Goal: Obtain resource: Obtain resource

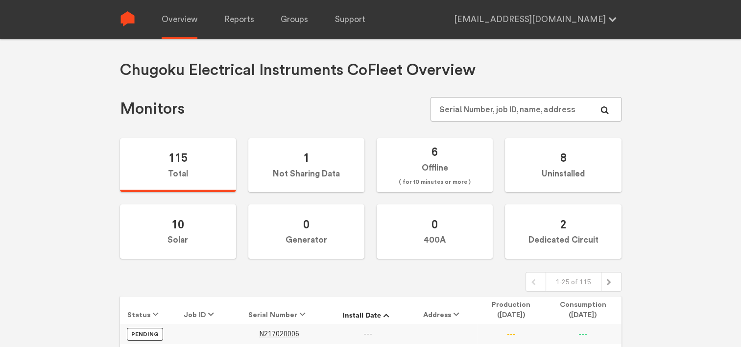
click at [221, 17] on div "Overview Reports Groups Support [EMAIL_ADDRESS][DOMAIN_NAME] Settings Log out" at bounding box center [378, 19] width 486 height 39
click at [229, 17] on link "Reports" at bounding box center [239, 19] width 30 height 39
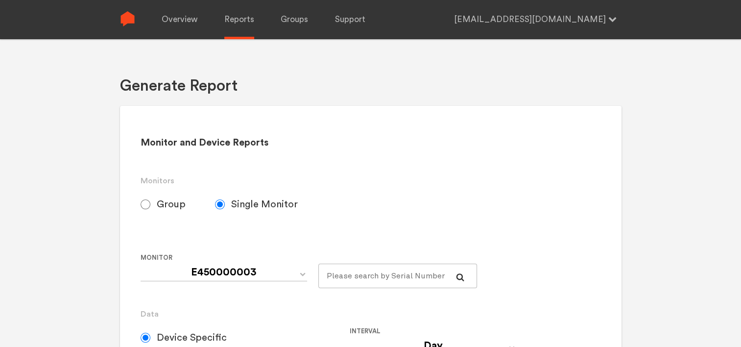
select select "Chugoku Electrical Instruments Default Group"
click at [147, 207] on input "Group" at bounding box center [146, 204] width 10 height 10
radio input "true"
radio input "false"
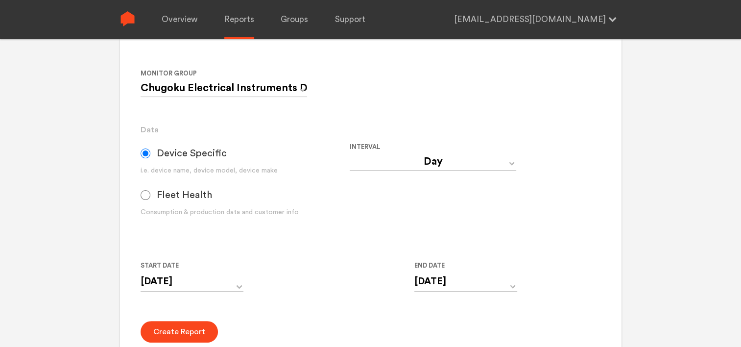
scroll to position [196, 0]
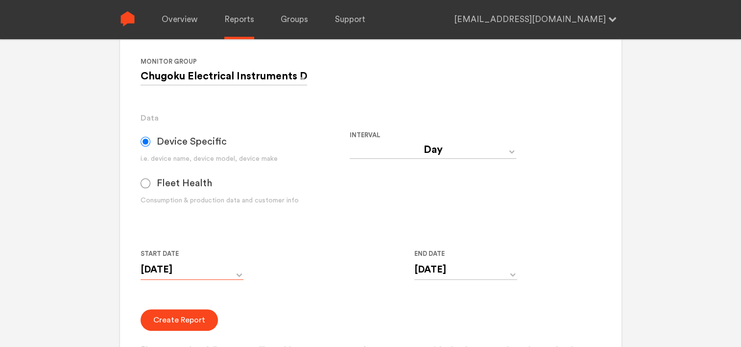
click at [240, 272] on input "[DATE]" at bounding box center [192, 269] width 103 height 20
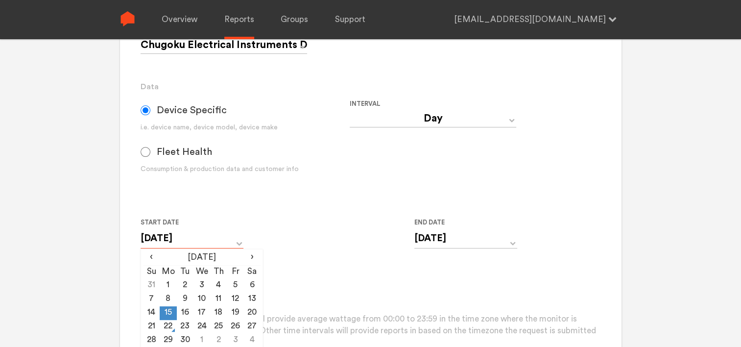
scroll to position [245, 0]
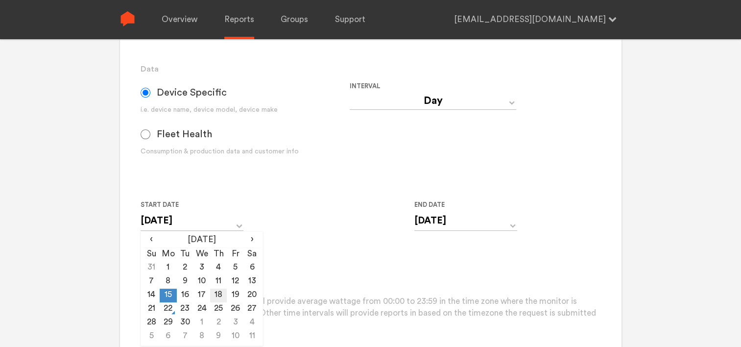
click at [216, 297] on td "18" at bounding box center [218, 295] width 17 height 14
type input "[DATE]"
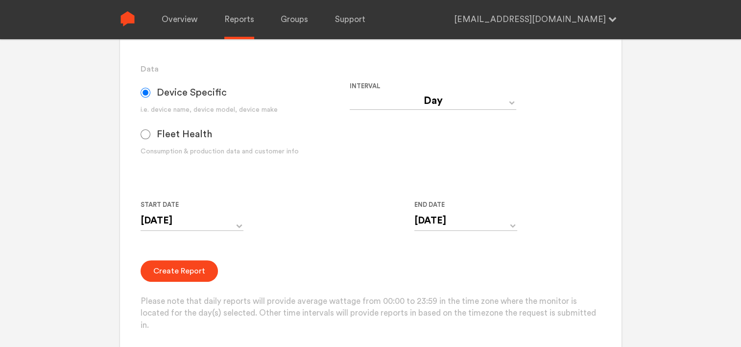
click at [314, 227] on div "Start Date [DATE] ‹ [DATE] › Su Mo Tu We Th Fr Sa 31 1 2 3 4 5 6 7 8 9 10 11 12…" at bounding box center [350, 221] width 418 height 45
click at [481, 228] on input "[DATE]" at bounding box center [465, 221] width 103 height 20
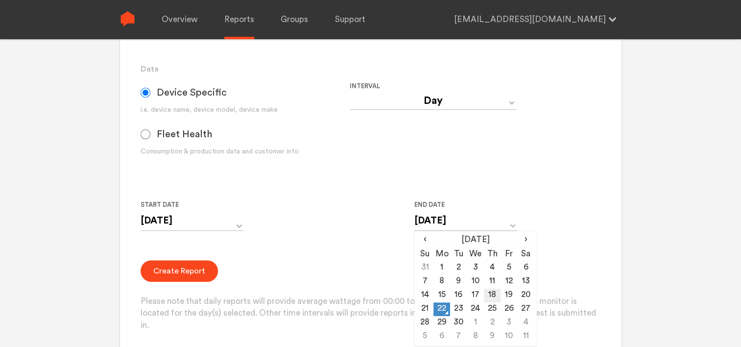
click at [492, 295] on td "18" at bounding box center [492, 295] width 17 height 14
type input "[DATE]"
drag, startPoint x: 492, startPoint y: 295, endPoint x: 354, endPoint y: 247, distance: 145.7
click at [354, 247] on form "Group Single Monitor Monitor Group Chugoku Electrical Instruments Default Group…" at bounding box center [371, 139] width 460 height 384
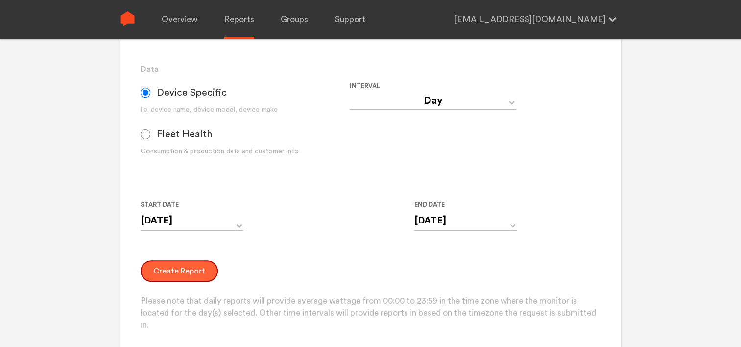
click at [180, 269] on button "Create Report" at bounding box center [179, 271] width 77 height 22
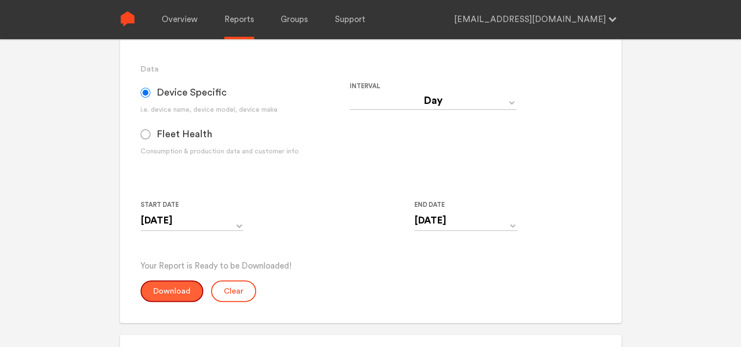
click at [181, 292] on button "Download" at bounding box center [172, 291] width 63 height 22
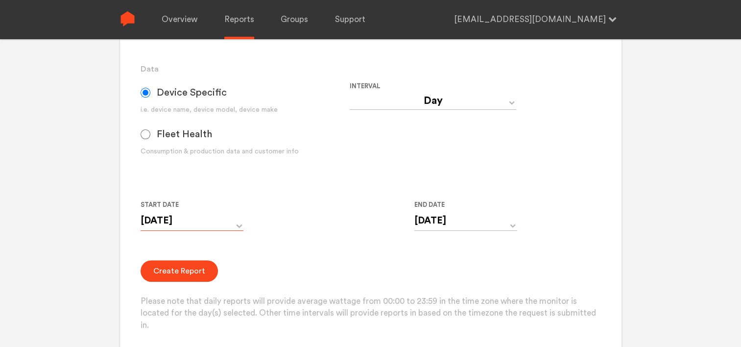
click at [227, 219] on input "[DATE]" at bounding box center [192, 221] width 103 height 20
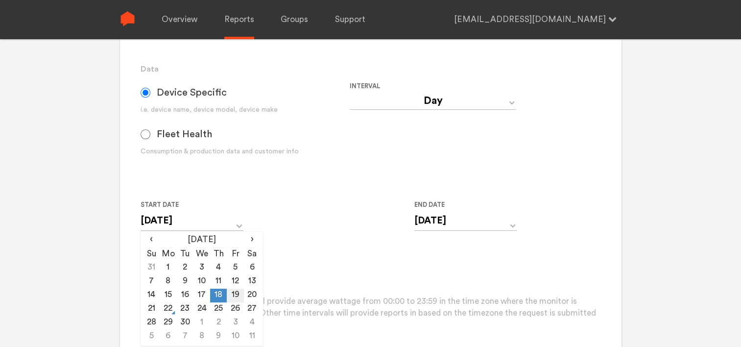
click at [232, 294] on td "19" at bounding box center [235, 295] width 17 height 14
drag, startPoint x: 436, startPoint y: 219, endPoint x: 443, endPoint y: 222, distance: 7.0
click at [437, 220] on input "[DATE]" at bounding box center [465, 221] width 103 height 20
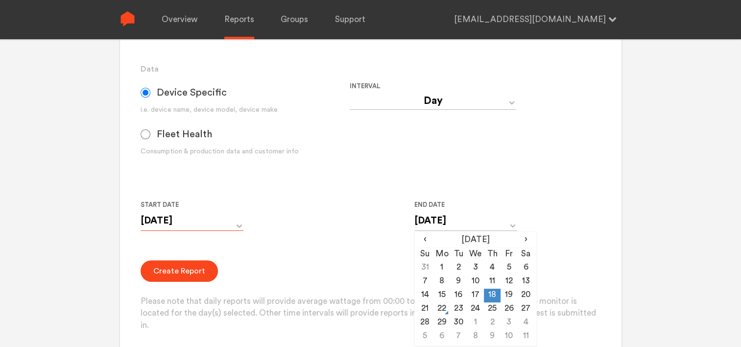
drag, startPoint x: 200, startPoint y: 218, endPoint x: 253, endPoint y: 217, distance: 52.9
click at [200, 218] on input "[DATE]" at bounding box center [192, 221] width 103 height 20
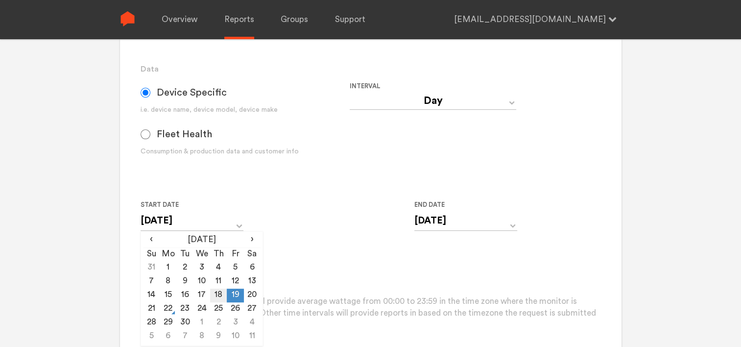
click at [217, 290] on td "18" at bounding box center [218, 295] width 17 height 14
type input "[DATE]"
click at [306, 234] on div "Start Date [DATE] ‹ [DATE] › Su Mo Tu We Th Fr Sa 31 1 2 3 4 5 6 7 8 9 10 11 12…" at bounding box center [350, 221] width 418 height 45
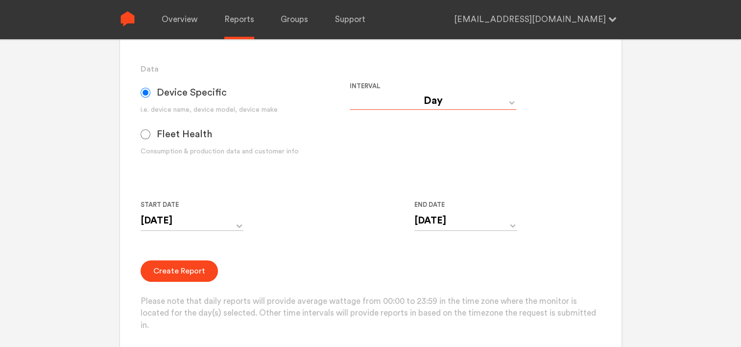
click at [426, 96] on select "Day Year Month Week Hour 30 Minute 15 Minute 5 Minute Minute" at bounding box center [433, 101] width 166 height 18
select select "Minute"
click at [350, 92] on select "Day Year Month Week Hour 30 Minute 15 Minute 5 Minute Minute" at bounding box center [433, 101] width 166 height 18
type input "[DATE] 12:00 AM"
type input "[DATE] 11:59 PM"
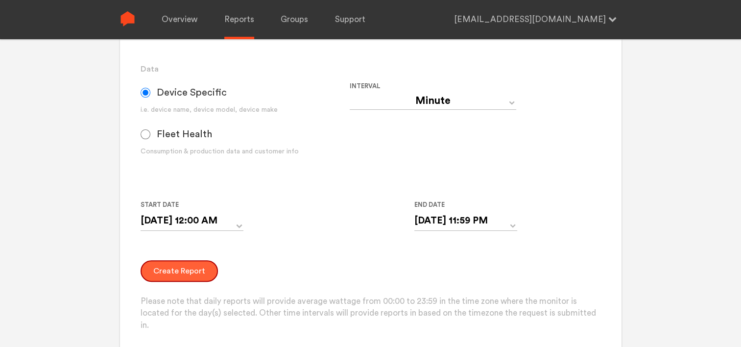
drag, startPoint x: 176, startPoint y: 270, endPoint x: 212, endPoint y: 268, distance: 35.8
click at [178, 270] on button "Create Report" at bounding box center [179, 271] width 77 height 22
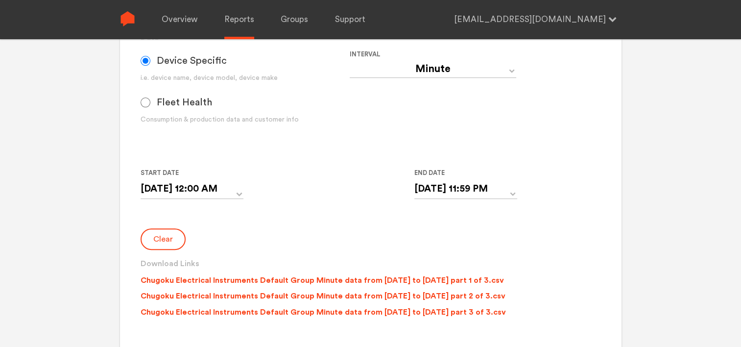
scroll to position [294, 0]
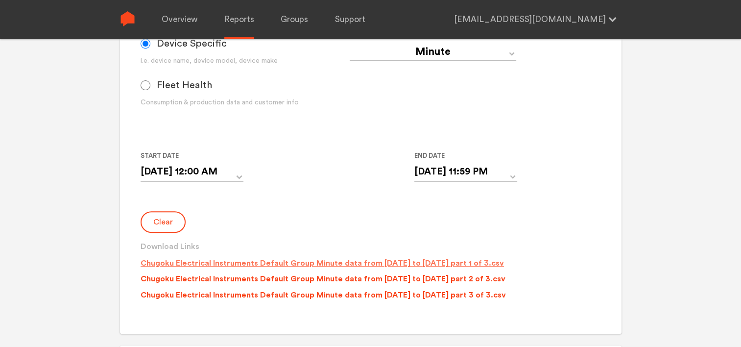
click at [302, 258] on p "Chugoku Electrical Instruments Default Group Minute data from [DATE] to [DATE] …" at bounding box center [322, 263] width 363 height 12
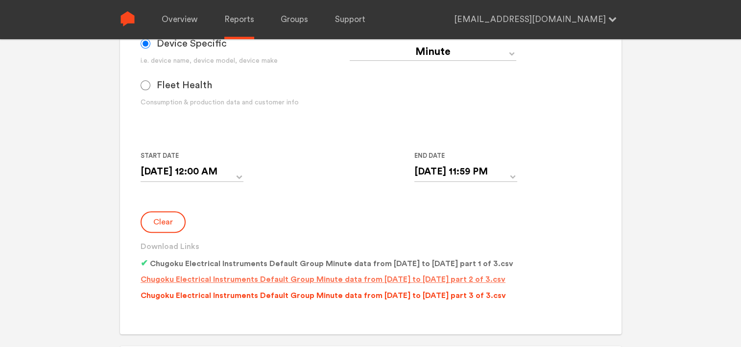
click at [304, 284] on p "Chugoku Electrical Instruments Default Group Minute data from [DATE] to [DATE] …" at bounding box center [323, 279] width 365 height 12
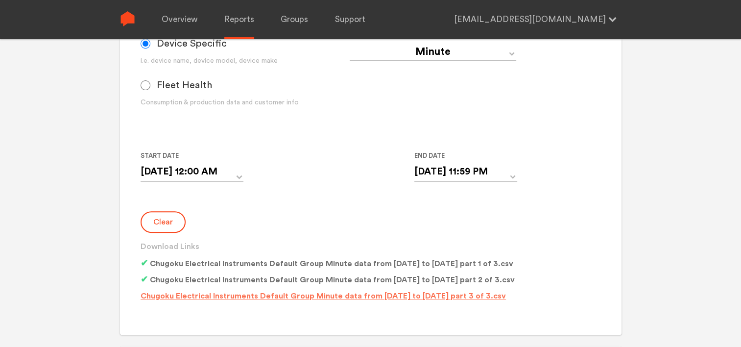
click at [306, 295] on p "Chugoku Electrical Instruments Default Group Minute data from [DATE] to [DATE] …" at bounding box center [323, 296] width 365 height 12
click at [410, 59] on select "Day Year Month Week Hour 30 Minute 15 Minute 5 Minute Minute" at bounding box center [433, 52] width 166 height 18
click at [295, 110] on div "Device Specific i.e. device name, device model, device make Fleet Health Consum…" at bounding box center [245, 72] width 209 height 83
click at [165, 223] on button "Clear" at bounding box center [163, 222] width 45 height 22
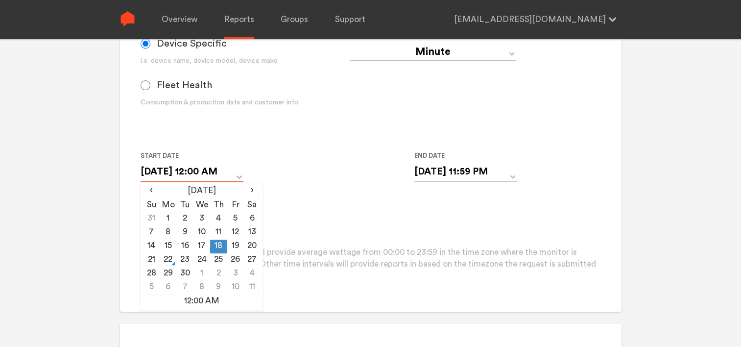
click at [193, 170] on input "[DATE] 12:00 AM" at bounding box center [192, 172] width 103 height 20
click at [232, 245] on td "19" at bounding box center [235, 246] width 17 height 14
type input "[DATE] 12:00 AM"
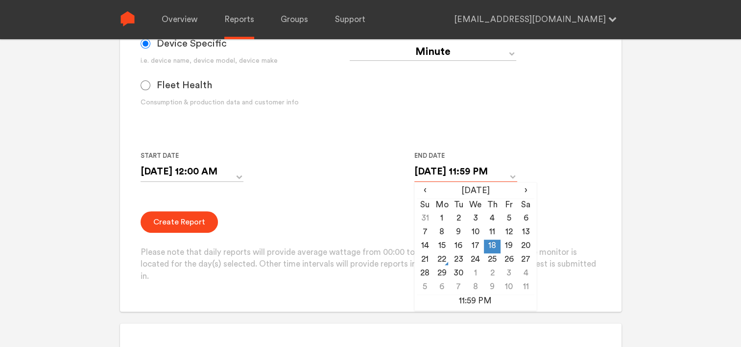
click at [448, 176] on input "[DATE] 11:59 PM" at bounding box center [465, 172] width 103 height 20
click at [507, 244] on td "19" at bounding box center [508, 246] width 17 height 14
type input "[DATE] 11:59 PM"
click at [316, 203] on form "Group Single Monitor Monitor Group Chugoku Electrical Instruments Default Group…" at bounding box center [371, 90] width 460 height 384
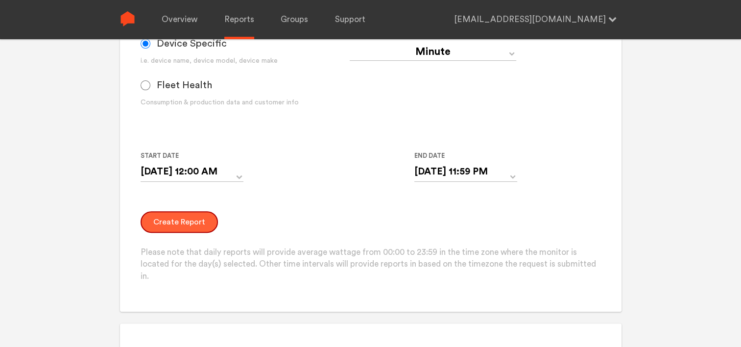
click at [170, 222] on button "Create Report" at bounding box center [179, 222] width 77 height 22
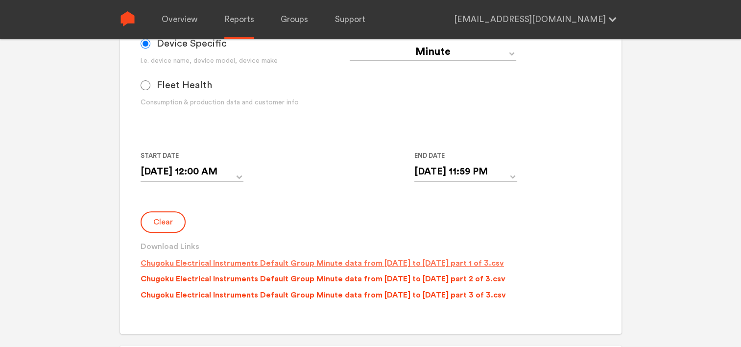
click at [292, 267] on p "Chugoku Electrical Instruments Default Group Minute data from [DATE] to [DATE] …" at bounding box center [322, 263] width 363 height 12
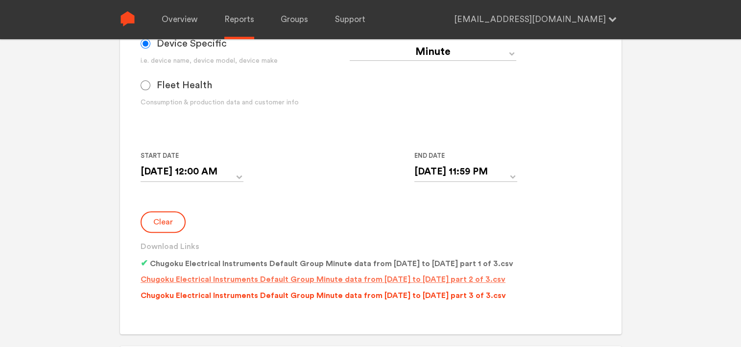
click at [296, 279] on p "Chugoku Electrical Instruments Default Group Minute data from [DATE] to [DATE] …" at bounding box center [323, 279] width 365 height 12
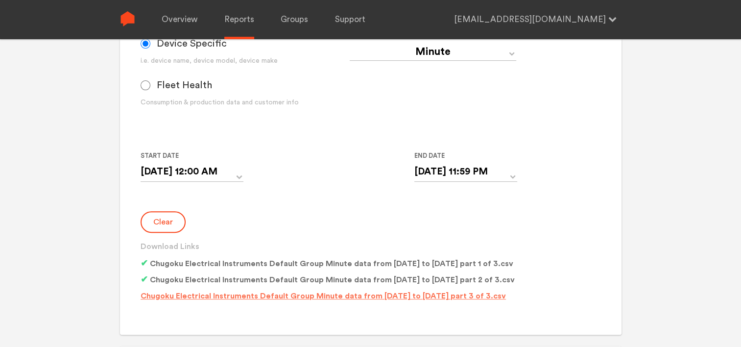
click at [292, 295] on p "Chugoku Electrical Instruments Default Group Minute data from [DATE] to [DATE] …" at bounding box center [323, 296] width 365 height 12
click at [424, 53] on select "Day Year Month Week Hour 30 Minute 15 Minute 5 Minute Minute" at bounding box center [433, 52] width 166 height 18
select select "Day"
click at [350, 43] on select "Day Year Month Week Hour 30 Minute 15 Minute 5 Minute Minute" at bounding box center [433, 52] width 166 height 18
type input "[DATE]"
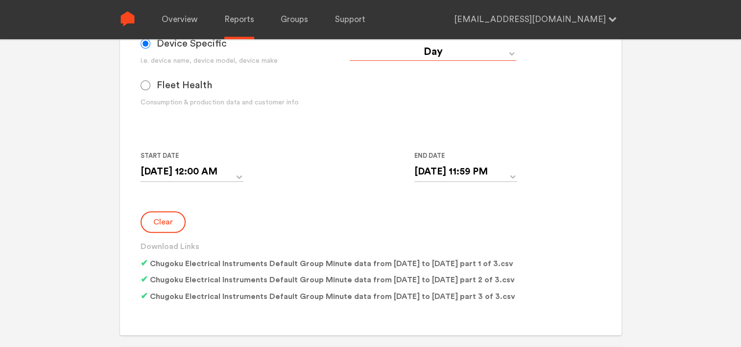
type input "[DATE]"
click at [166, 222] on button "Clear" at bounding box center [163, 222] width 45 height 22
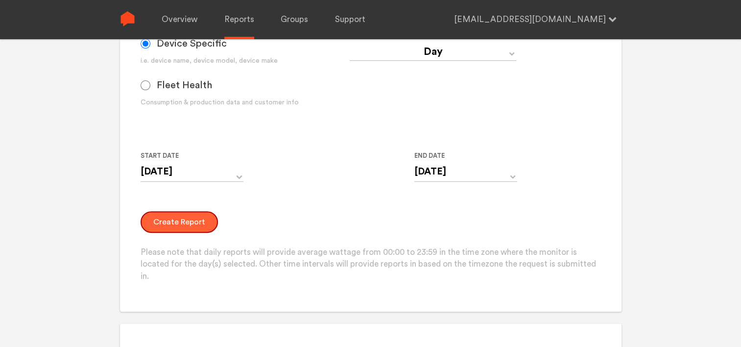
click at [180, 223] on button "Create Report" at bounding box center [179, 222] width 77 height 22
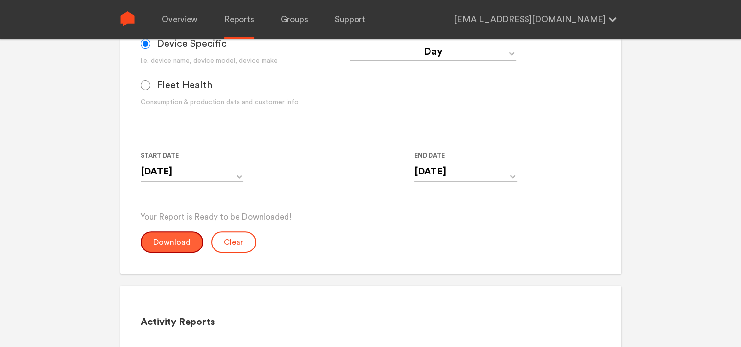
click at [178, 238] on button "Download" at bounding box center [172, 242] width 63 height 22
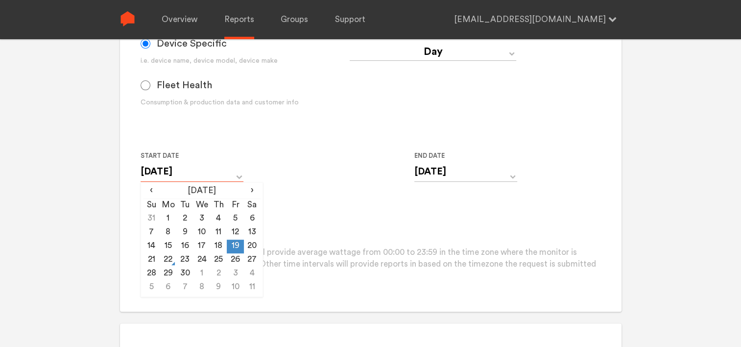
click at [221, 178] on input "[DATE]" at bounding box center [192, 172] width 103 height 20
click at [251, 249] on td "20" at bounding box center [252, 246] width 17 height 14
type input "[DATE]"
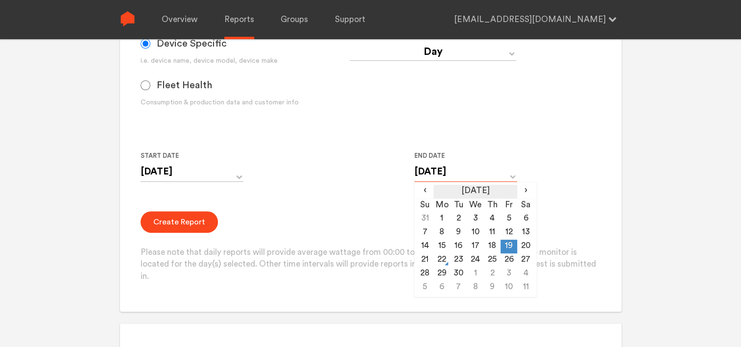
drag, startPoint x: 428, startPoint y: 170, endPoint x: 457, endPoint y: 190, distance: 34.5
click at [430, 171] on input "[DATE]" at bounding box center [465, 172] width 103 height 20
click at [530, 246] on td "20" at bounding box center [525, 246] width 17 height 14
type input "[DATE]"
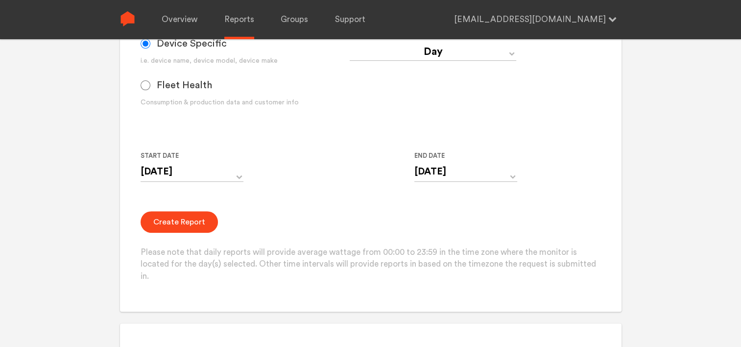
drag, startPoint x: 364, startPoint y: 219, endPoint x: 305, endPoint y: 220, distance: 59.3
click at [364, 219] on div "Create Report Please note that daily reports will provide average wattage from …" at bounding box center [371, 246] width 460 height 71
click at [202, 221] on button "Create Report" at bounding box center [179, 222] width 77 height 22
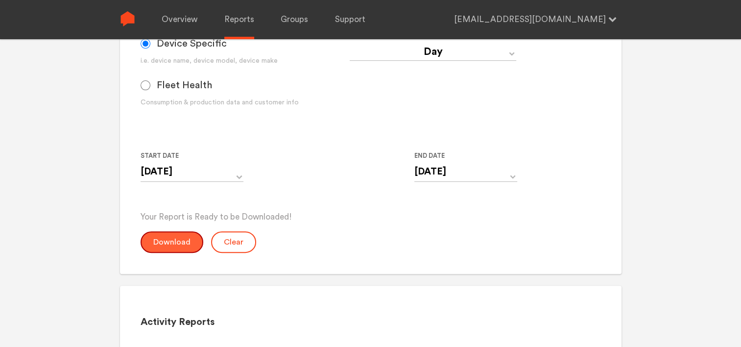
click at [165, 239] on button "Download" at bounding box center [172, 242] width 63 height 22
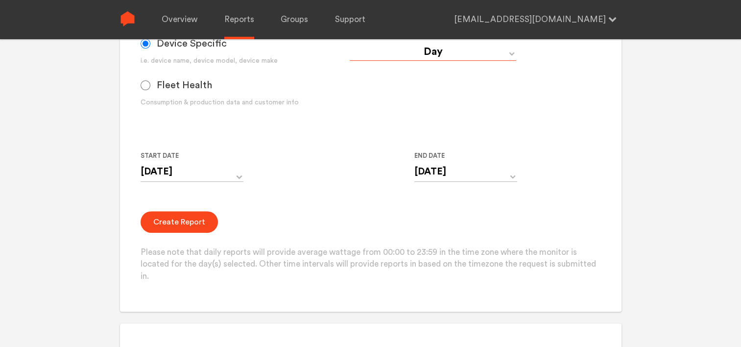
click at [416, 57] on select "Day Year Month Week Hour 30 Minute 15 Minute 5 Minute Minute" at bounding box center [433, 52] width 166 height 18
click at [350, 43] on select "Day Year Month Week Hour 30 Minute 15 Minute 5 Minute Minute" at bounding box center [433, 52] width 166 height 18
click at [412, 56] on select "Day Year Month Week Hour 30 Minute 15 Minute 5 Minute Minute" at bounding box center [433, 52] width 166 height 18
select select "Minute"
click at [350, 43] on select "Day Year Month Week Hour 30 Minute 15 Minute 5 Minute Minute" at bounding box center [433, 52] width 166 height 18
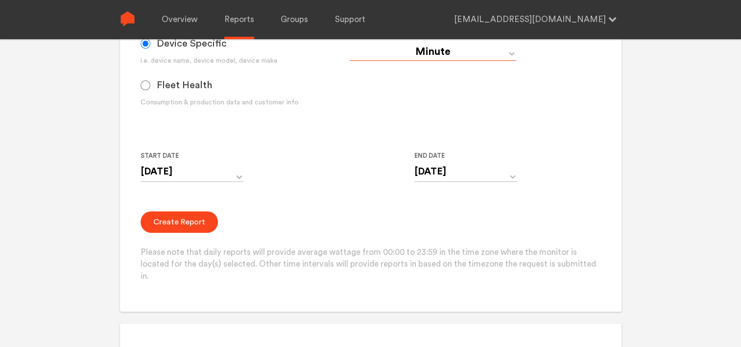
type input "[DATE] 12:00 AM"
type input "[DATE] 11:59 PM"
click at [183, 218] on button "Create Report" at bounding box center [179, 222] width 77 height 22
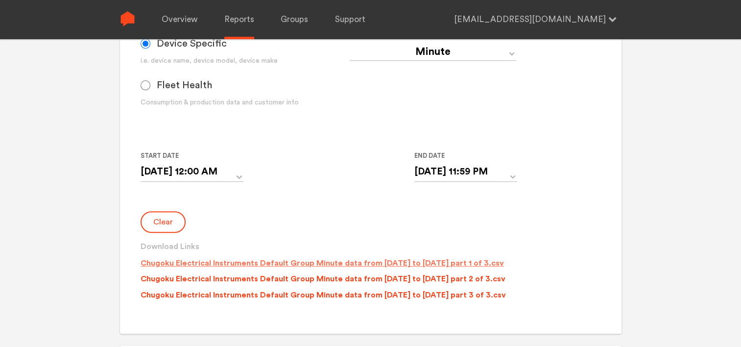
click at [313, 262] on p "Chugoku Electrical Instruments Default Group Minute data from [DATE] to [DATE] …" at bounding box center [322, 263] width 363 height 12
click at [319, 280] on p "Chugoku Electrical Instruments Default Group Minute data from [DATE] to [DATE] …" at bounding box center [323, 279] width 365 height 12
click at [320, 295] on p "Chugoku Electrical Instruments Default Group Minute data from [DATE] to [DATE] …" at bounding box center [323, 295] width 365 height 12
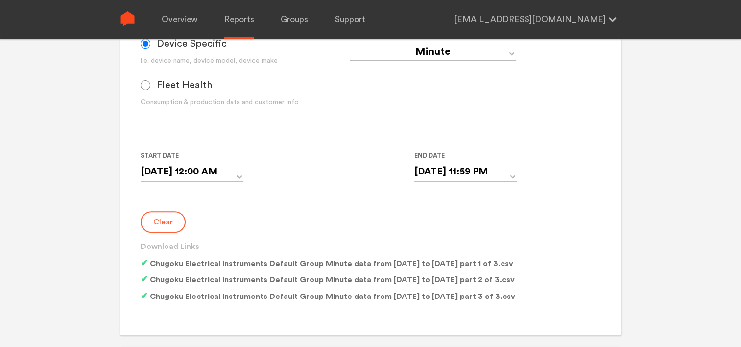
click at [159, 221] on button "Clear" at bounding box center [163, 222] width 45 height 22
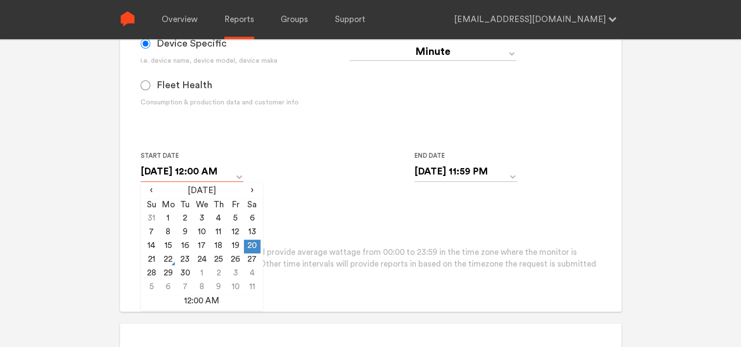
click at [212, 172] on input "[DATE] 12:00 AM" at bounding box center [192, 172] width 103 height 20
click at [151, 259] on td "21" at bounding box center [151, 260] width 17 height 14
type input "[DATE] 12:00 AM"
click at [488, 165] on input "[DATE] 11:59 PM" at bounding box center [465, 172] width 103 height 20
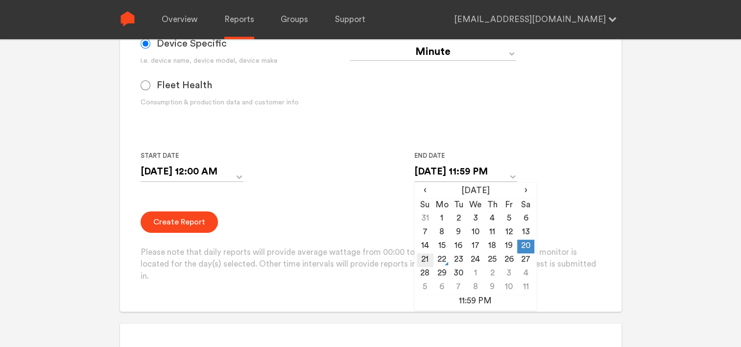
click at [420, 256] on td "21" at bounding box center [425, 260] width 17 height 14
type input "[DATE] 11:59 PM"
click at [298, 207] on form "Group Single Monitor Monitor Group Chugoku Electrical Instruments Default Group…" at bounding box center [371, 90] width 460 height 384
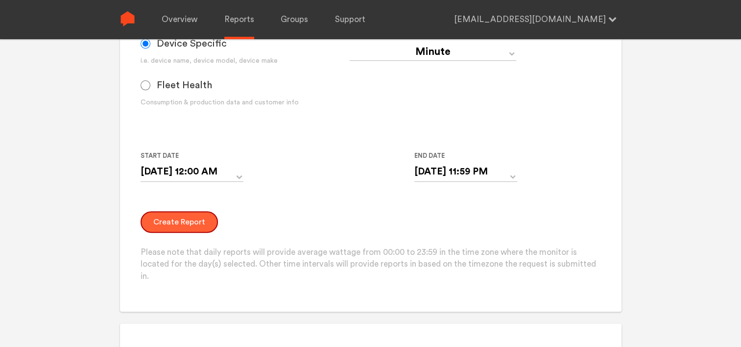
click at [172, 220] on button "Create Report" at bounding box center [179, 222] width 77 height 22
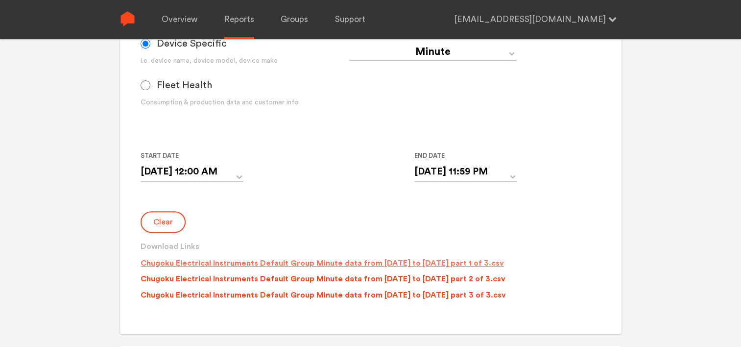
click at [350, 264] on p "Chugoku Electrical Instruments Default Group Minute data from [DATE] to [DATE] …" at bounding box center [322, 263] width 363 height 12
click at [345, 278] on p "Chugoku Electrical Instruments Default Group Minute data from [DATE] to [DATE] …" at bounding box center [323, 279] width 365 height 12
click at [347, 294] on p "Chugoku Electrical Instruments Default Group Minute data from [DATE] to [DATE] …" at bounding box center [323, 295] width 365 height 12
click at [442, 53] on select "Day Year Month Week Hour 30 Minute 15 Minute 5 Minute Minute" at bounding box center [433, 52] width 166 height 18
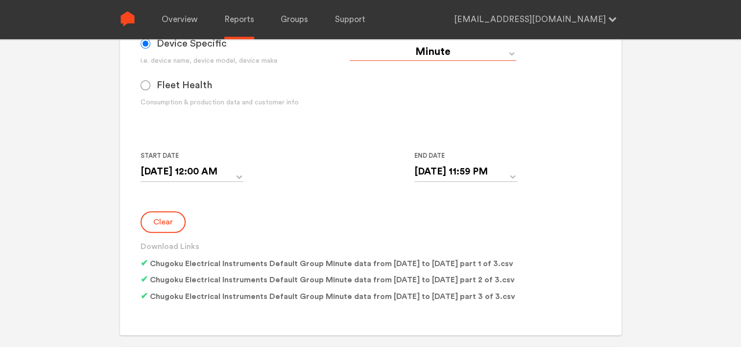
select select "Day"
click at [350, 43] on select "Day Year Month Week Hour 30 Minute 15 Minute 5 Minute Minute" at bounding box center [433, 52] width 166 height 18
type input "[DATE]"
click at [157, 217] on button "Clear" at bounding box center [163, 222] width 45 height 22
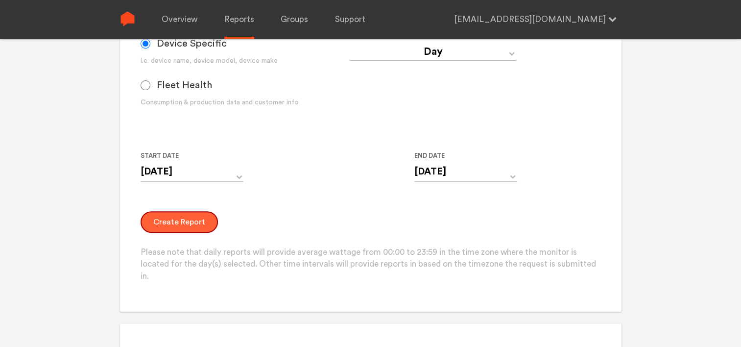
click at [180, 221] on button "Create Report" at bounding box center [179, 222] width 77 height 22
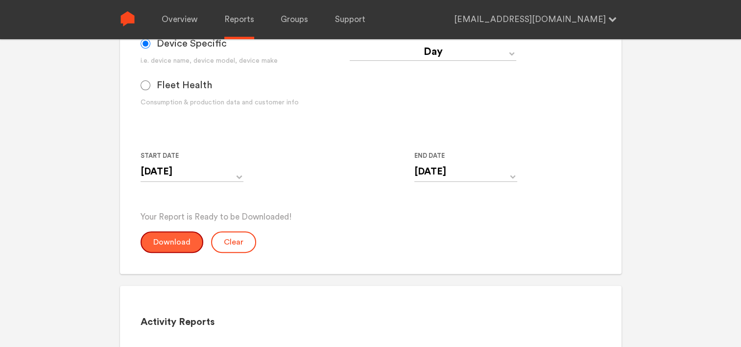
click at [173, 245] on button "Download" at bounding box center [172, 242] width 63 height 22
